Goal: Task Accomplishment & Management: Manage account settings

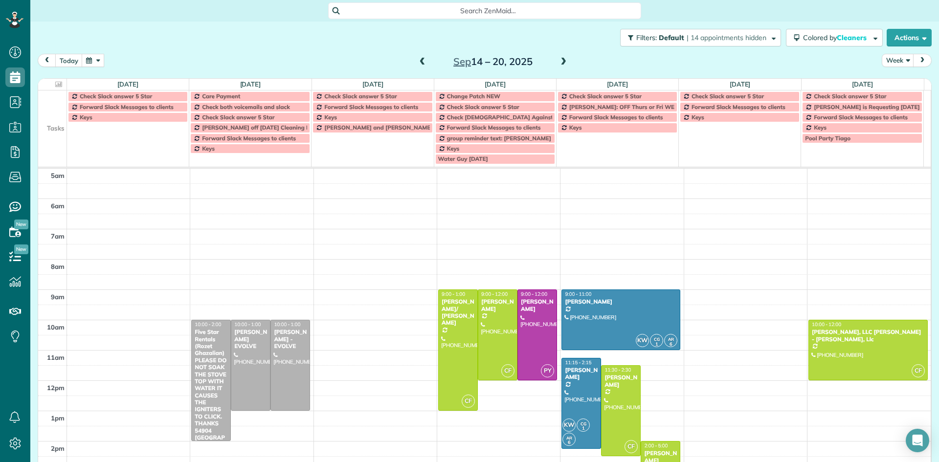
scroll to position [61, 0]
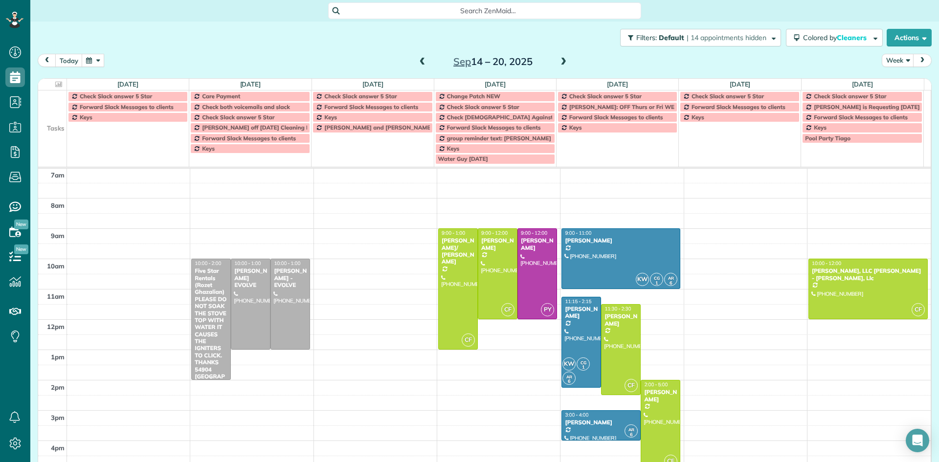
click at [195, 312] on div "Five Star Rentals (Rozet Ghazalian)PLEASE DO NOT SOAK THE STOVE TOP WITH WATER …" at bounding box center [211, 327] width 34 height 119
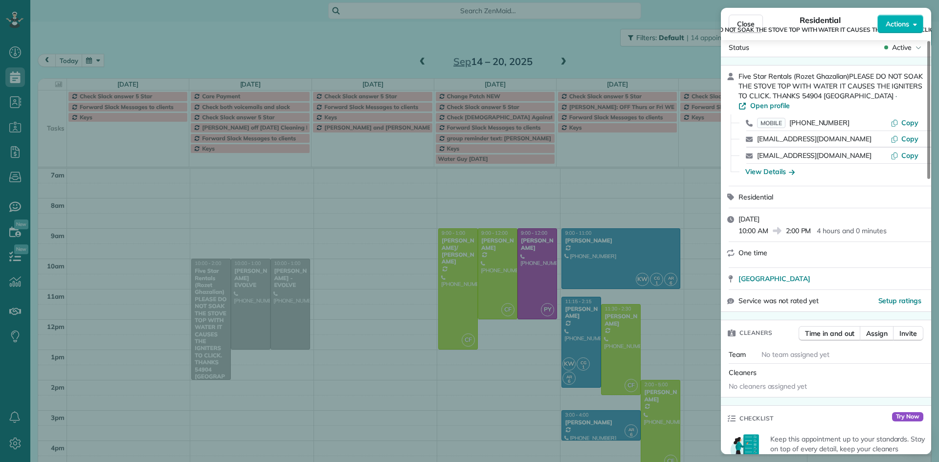
scroll to position [1, 0]
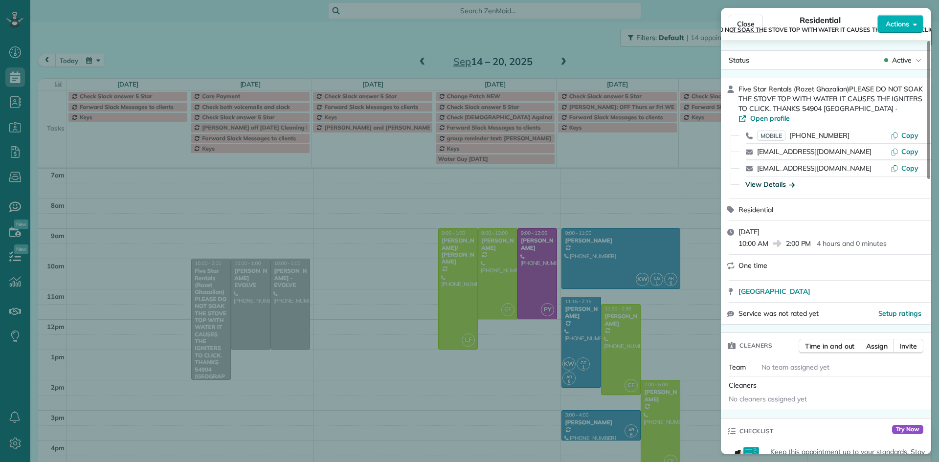
click at [762, 180] on div "View Details" at bounding box center [770, 185] width 49 height 10
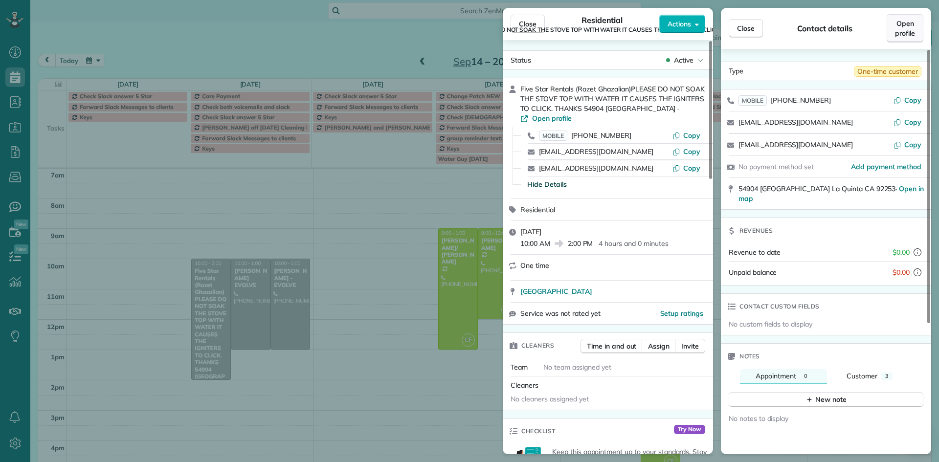
click at [900, 32] on span "Open profile" at bounding box center [905, 29] width 20 height 20
drag, startPoint x: 542, startPoint y: 22, endPoint x: 536, endPoint y: 22, distance: 5.4
click at [541, 22] on button "Close" at bounding box center [528, 24] width 34 height 19
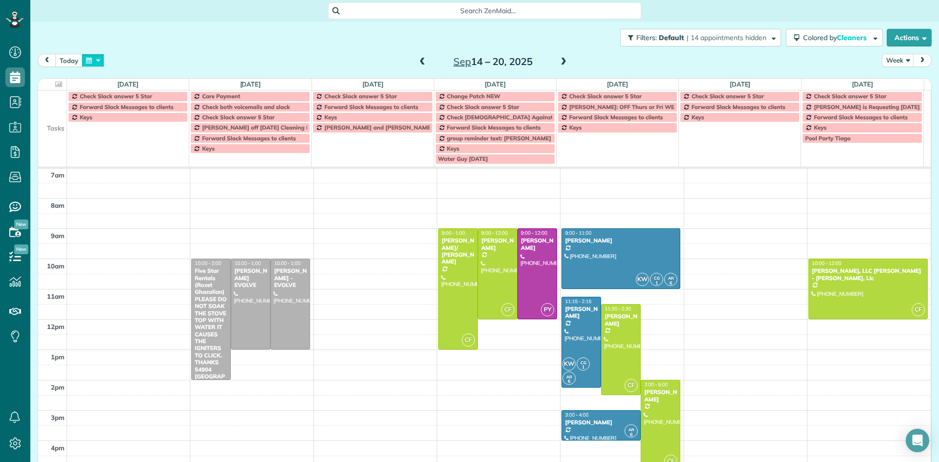
click at [91, 61] on button "button" at bounding box center [93, 60] width 23 height 13
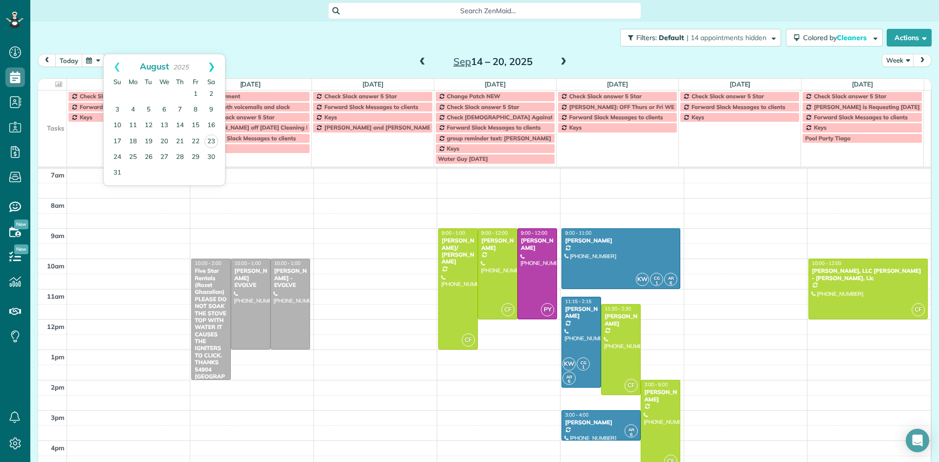
click at [211, 67] on link "Next" at bounding box center [211, 66] width 27 height 24
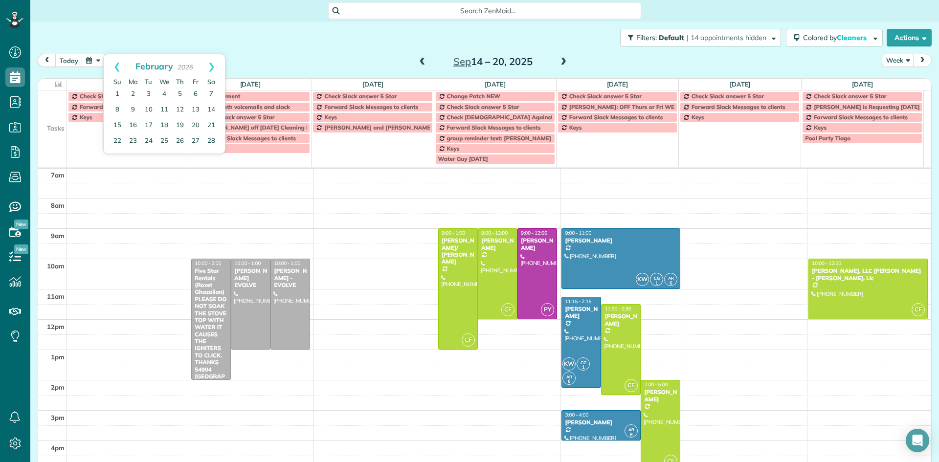
click at [211, 67] on link "Next" at bounding box center [211, 66] width 27 height 24
click at [150, 156] on link "31" at bounding box center [149, 157] width 16 height 16
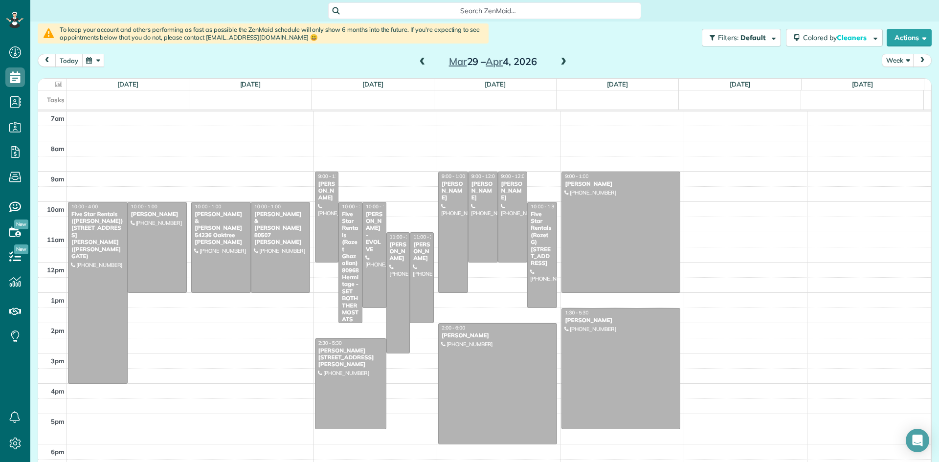
click at [74, 61] on button "today" at bounding box center [68, 60] width 27 height 13
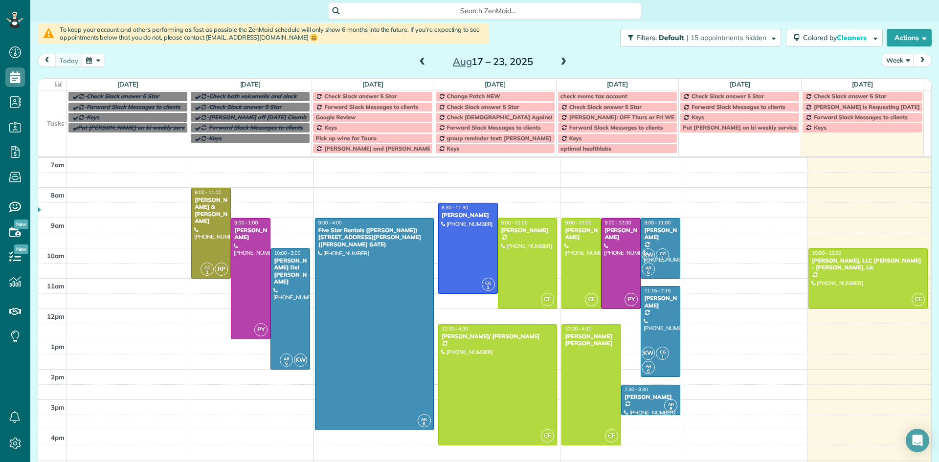
click at [563, 62] on span at bounding box center [563, 62] width 11 height 9
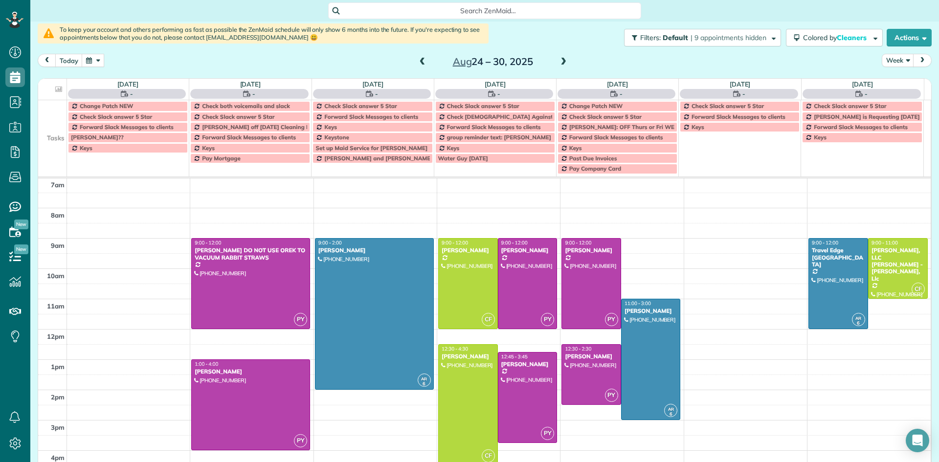
click at [563, 62] on span at bounding box center [563, 62] width 11 height 9
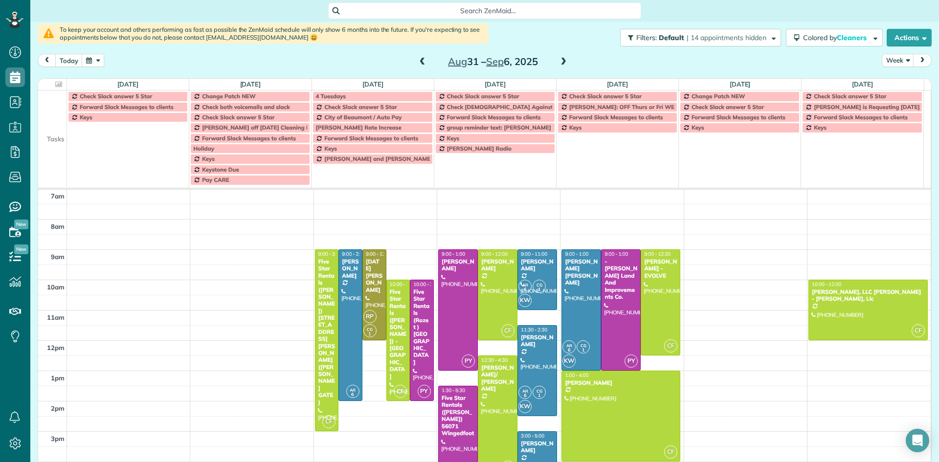
click at [563, 62] on span at bounding box center [563, 62] width 11 height 9
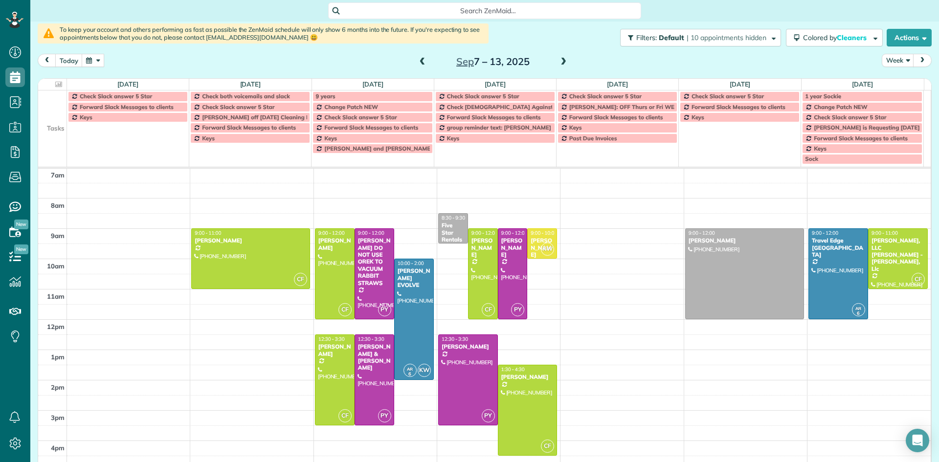
click at [563, 62] on span at bounding box center [563, 62] width 11 height 9
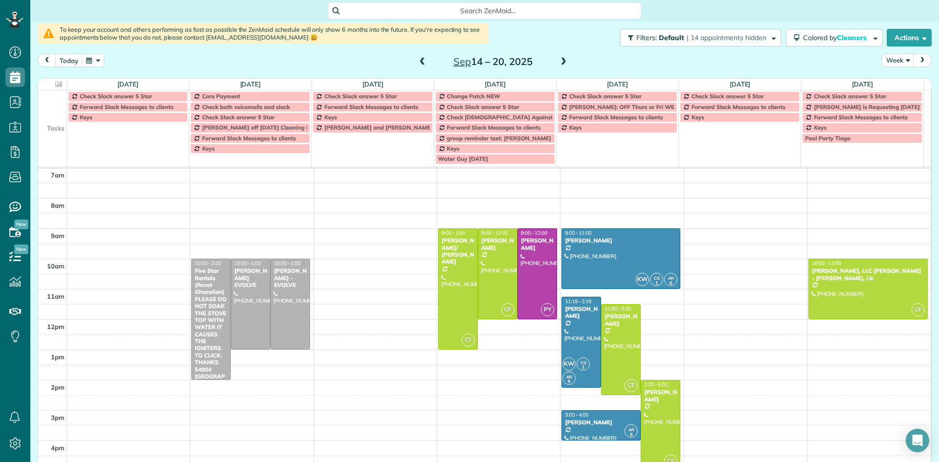
click at [563, 62] on span at bounding box center [563, 62] width 11 height 9
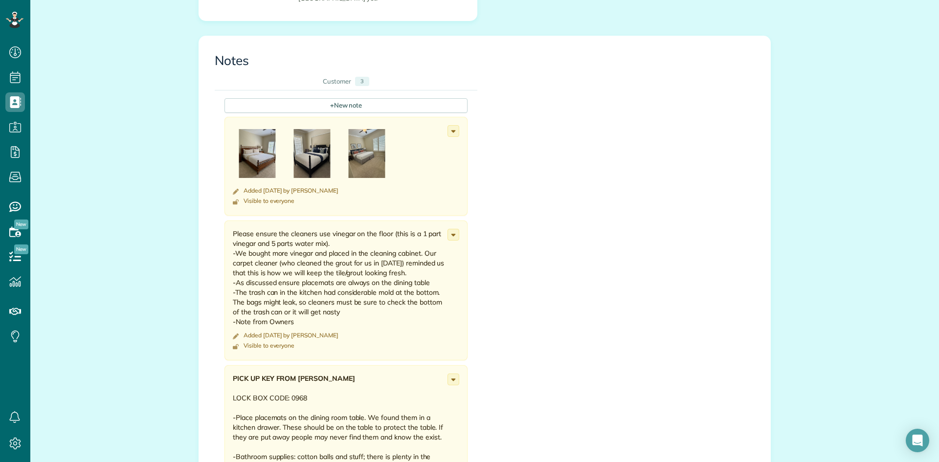
scroll to position [391, 0]
click at [449, 374] on icon at bounding box center [453, 379] width 11 height 11
click at [408, 409] on link "Edit note" at bounding box center [417, 418] width 84 height 18
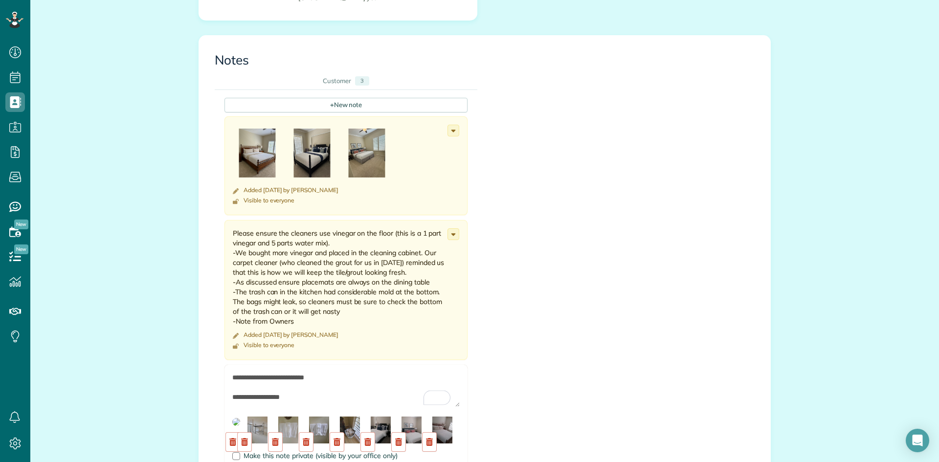
drag, startPoint x: 340, startPoint y: 362, endPoint x: 311, endPoint y: 361, distance: 28.9
click at [311, 373] on textarea "To enrich screen reader interactions, please activate Accessibility in Grammarl…" at bounding box center [345, 390] width 227 height 34
click at [357, 373] on textarea "To enrich screen reader interactions, please activate Accessibility in Grammarl…" at bounding box center [345, 390] width 227 height 34
click at [531, 359] on div "+ New note Added 1 years ago by Kassie Williams Visible to everyone Change to p…" at bounding box center [477, 305] width 525 height 431
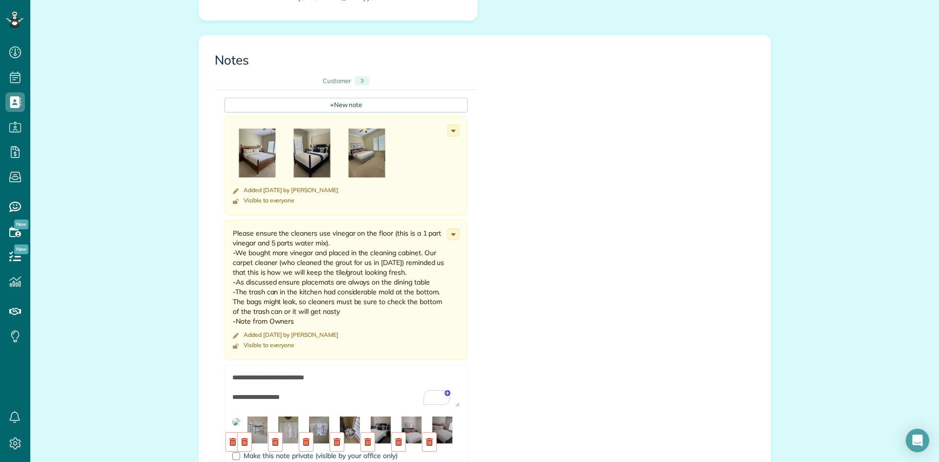
type input "**********"
